Goal: Navigation & Orientation: Find specific page/section

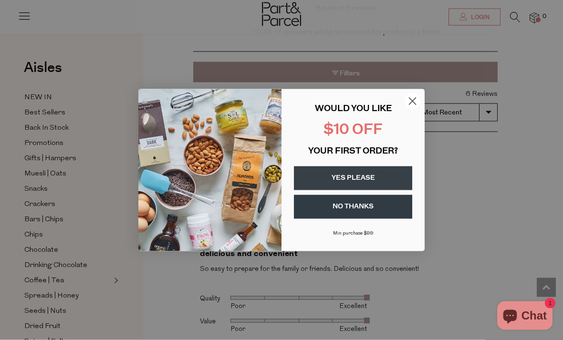
scroll to position [1186, 0]
click at [413, 109] on circle "Close dialog" at bounding box center [412, 101] width 16 height 16
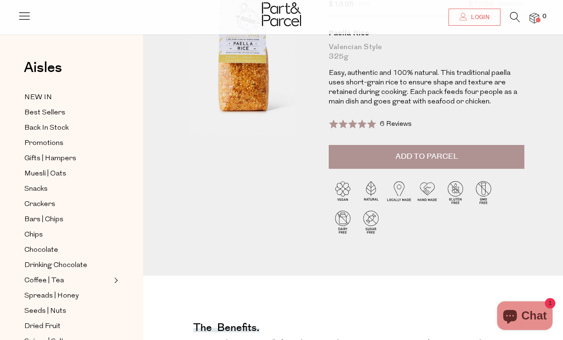
scroll to position [0, 0]
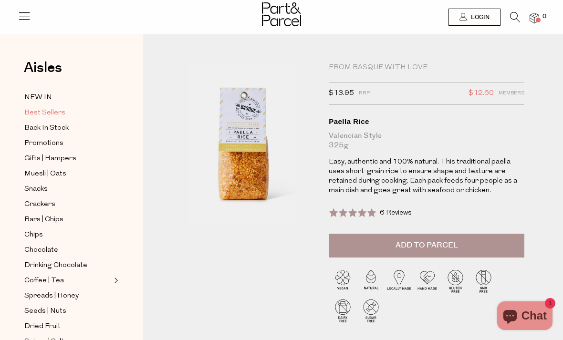
click at [50, 115] on span "Best Sellers" at bounding box center [44, 112] width 41 height 11
